Goal: Use online tool/utility: Utilize a website feature to perform a specific function

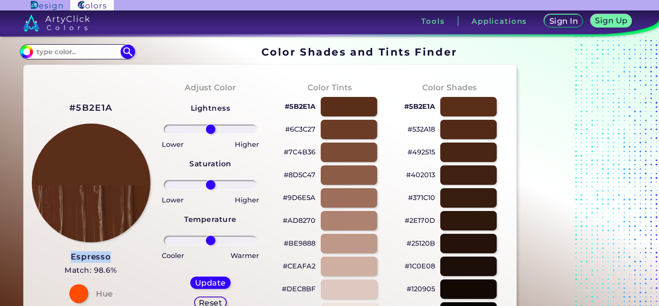
click at [71, 256] on div "#5B2E1A Espresso Match: 98.6% Hue" at bounding box center [91, 202] width 120 height 258
drag, startPoint x: 110, startPoint y: 104, endPoint x: 49, endPoint y: 112, distance: 61.2
click at [49, 112] on div "#5B2E1A Espresso Match: 98.6% Hue" at bounding box center [91, 202] width 120 height 258
click at [83, 108] on h2 "#5B2E1A" at bounding box center [90, 108] width 43 height 12
click at [83, 108] on h2 "#5B2E1A copied" at bounding box center [90, 108] width 43 height 12
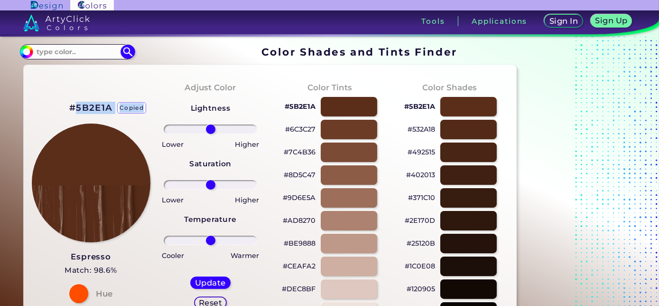
copy h2 "5B2E1A copied"
click at [83, 108] on h2 "#5B2E1A copied copied" at bounding box center [90, 108] width 43 height 12
copy h2 "#5B2E1A"
click at [83, 108] on h2 "#5B2E1A copied" at bounding box center [90, 108] width 43 height 12
copy h2 "#5B2E1A"
